Goal: Transaction & Acquisition: Purchase product/service

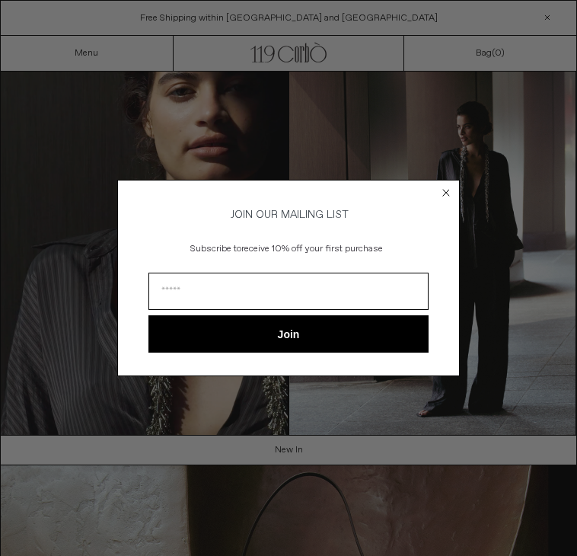
click at [448, 190] on circle "Close dialog" at bounding box center [447, 192] width 14 height 14
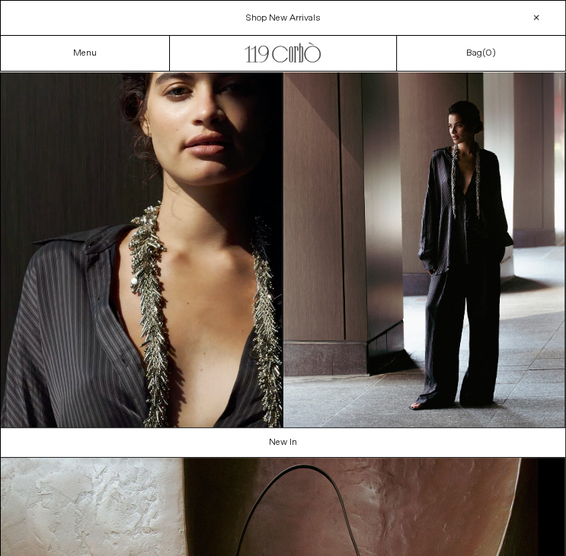
click at [279, 56] on icon ".cls-1, .cls-2 { fill: #231f20; stroke: #231f20; stroke-miterlimit: 10; stroke-…" at bounding box center [283, 51] width 76 height 23
click at [72, 48] on div "Menu" at bounding box center [85, 53] width 169 height 35
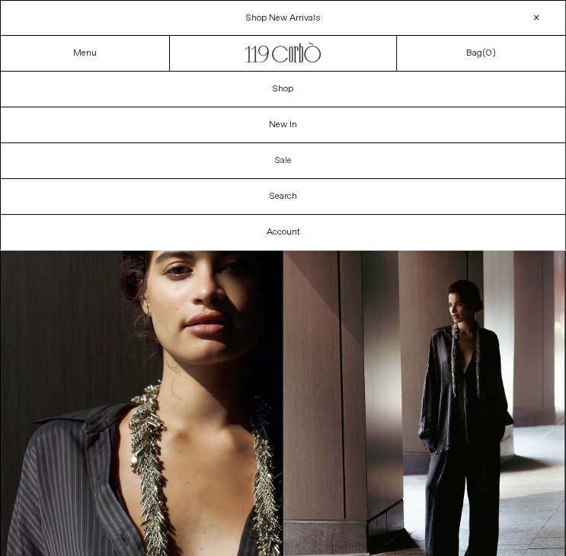
click at [286, 158] on link "Sale" at bounding box center [283, 160] width 565 height 35
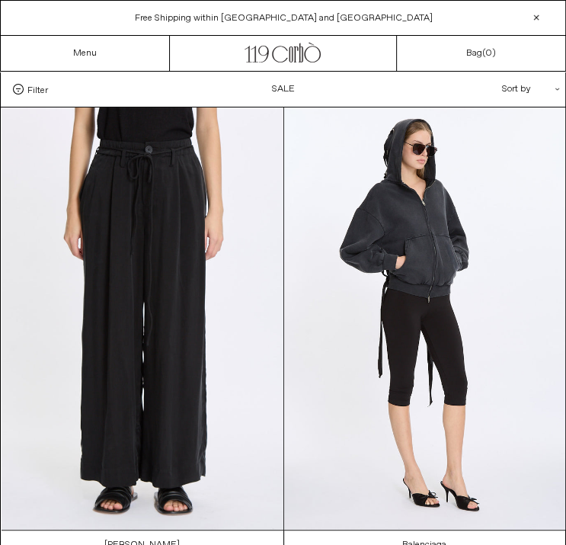
click at [504, 93] on div "Sort by .cls-1{fill:#231f20}" at bounding box center [481, 89] width 137 height 35
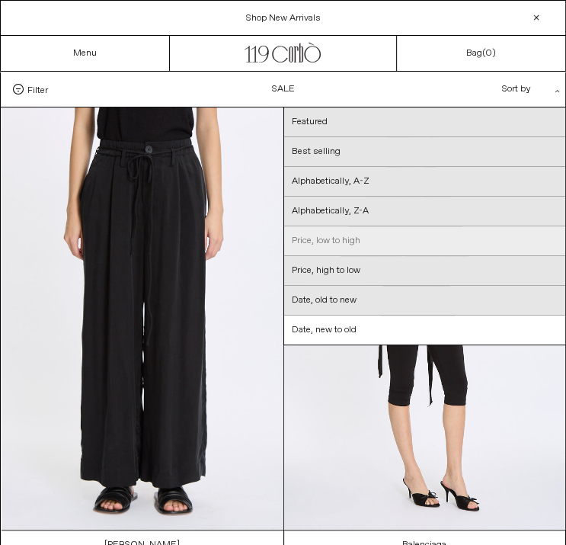
click at [474, 240] on link "Price, low to high" at bounding box center [425, 241] width 282 height 30
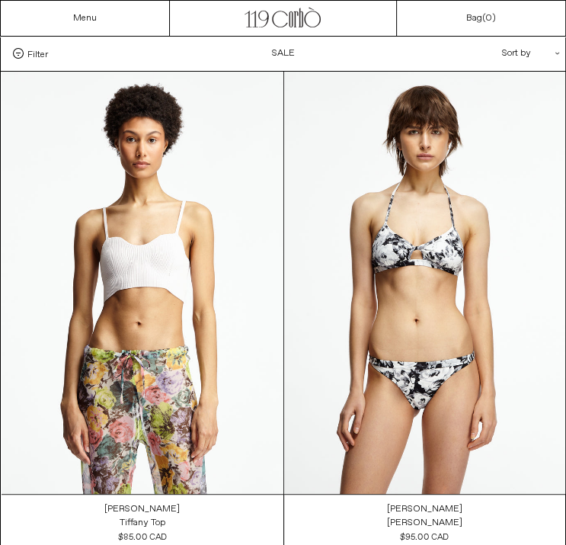
scroll to position [47, 0]
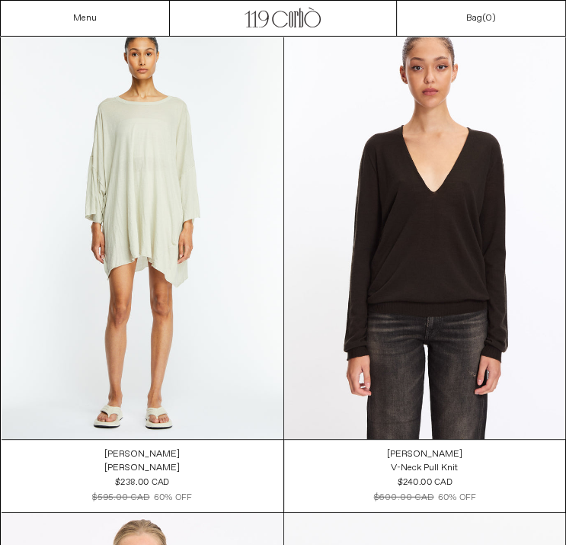
scroll to position [8596, 0]
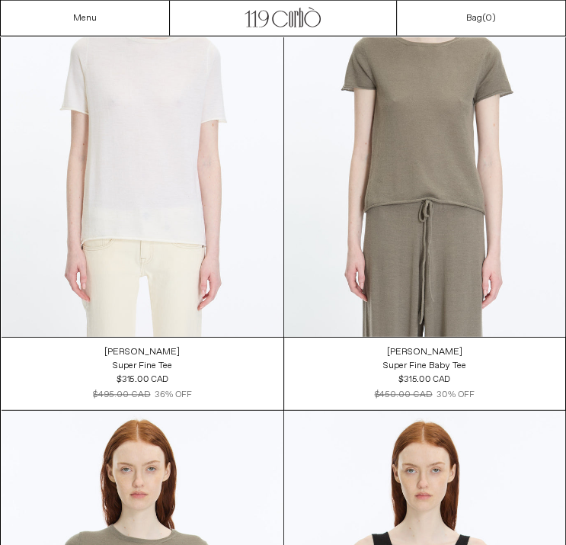
scroll to position [16122, 0]
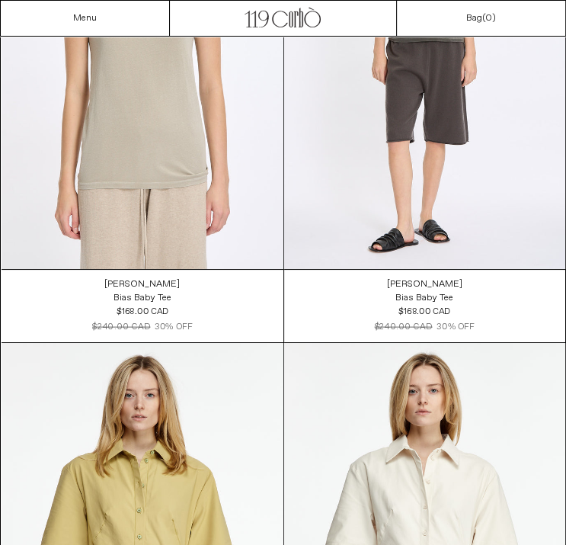
scroll to position [2699, 0]
